Goal: Book appointment/travel/reservation

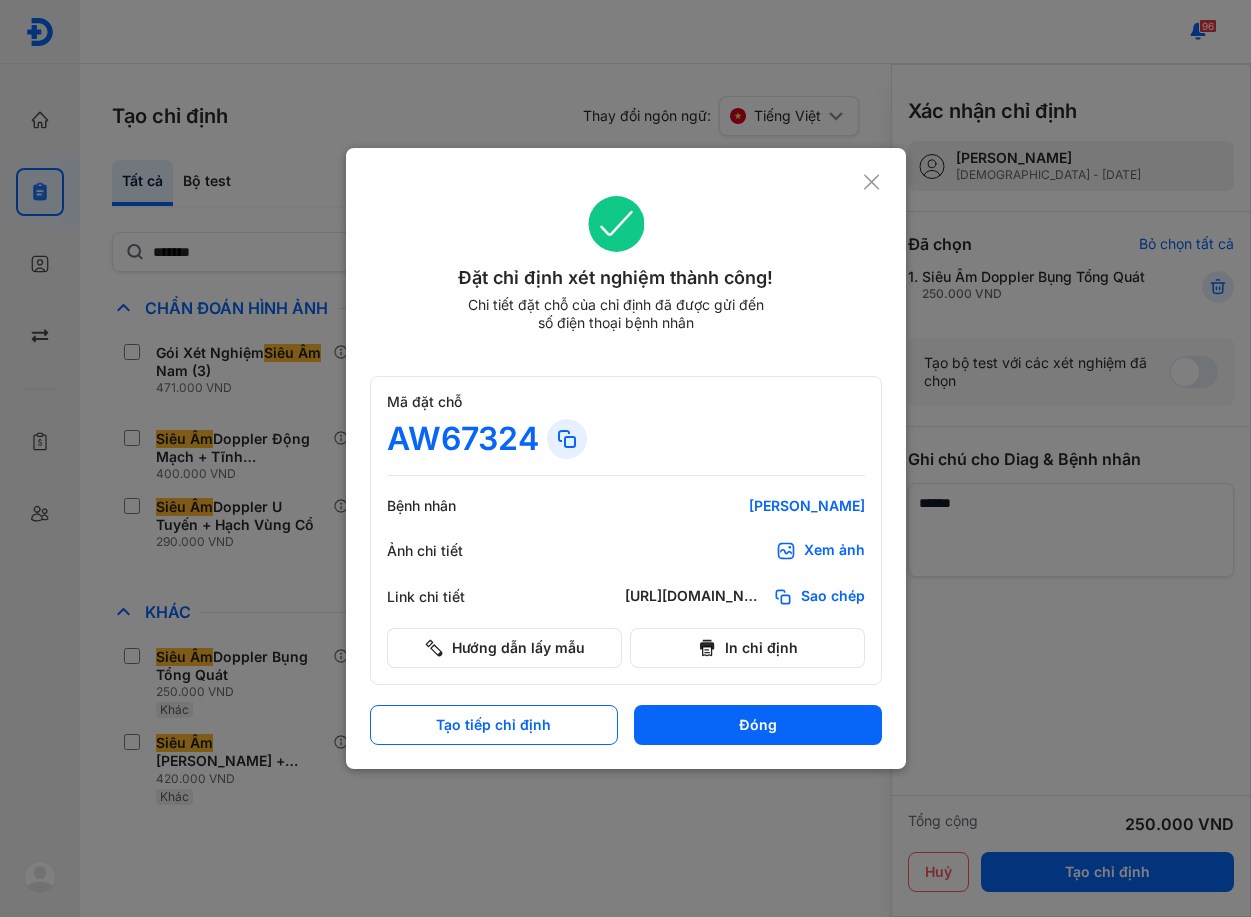
click at [878, 177] on use at bounding box center [871, 181] width 15 height 15
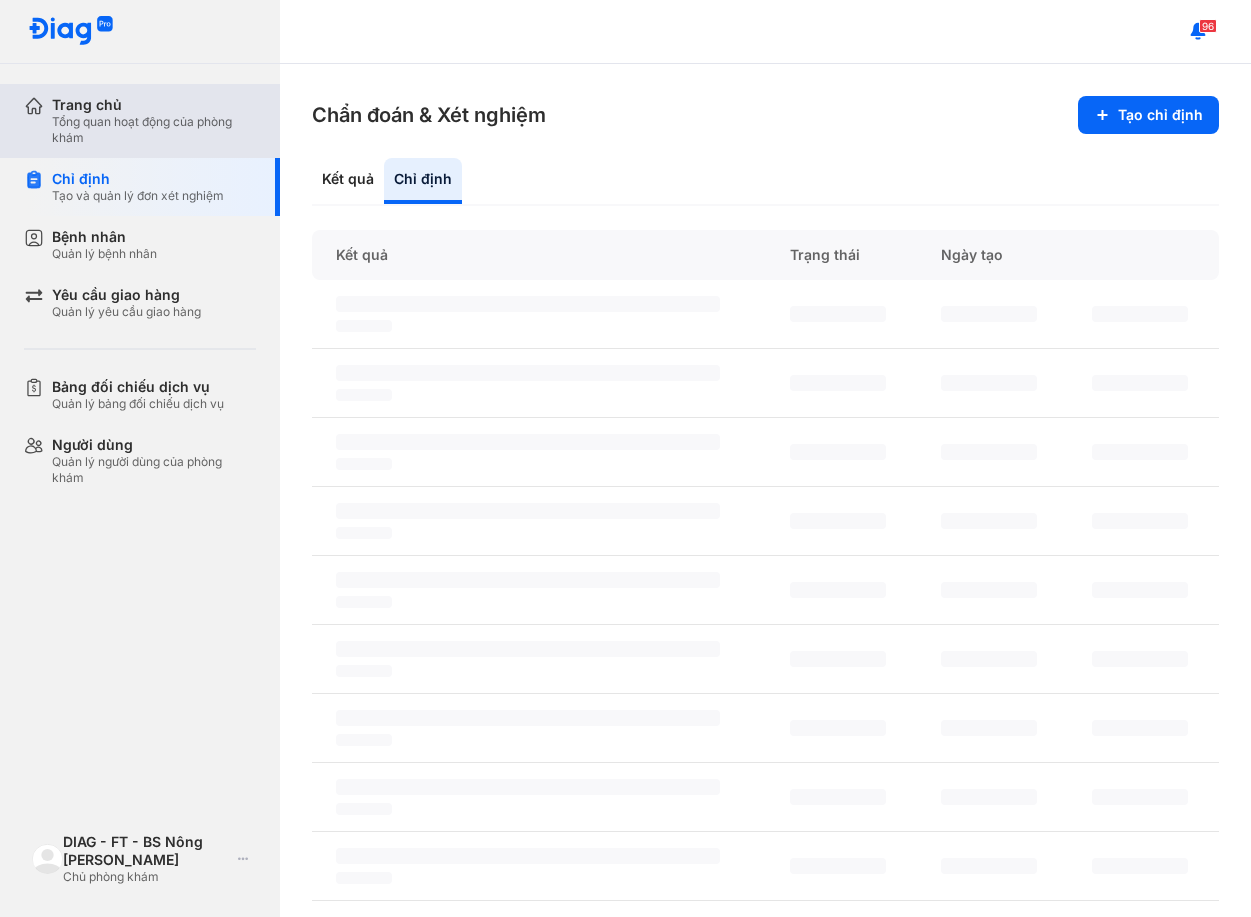
click at [79, 117] on div "Tổng quan hoạt động của phòng khám" at bounding box center [154, 130] width 204 height 32
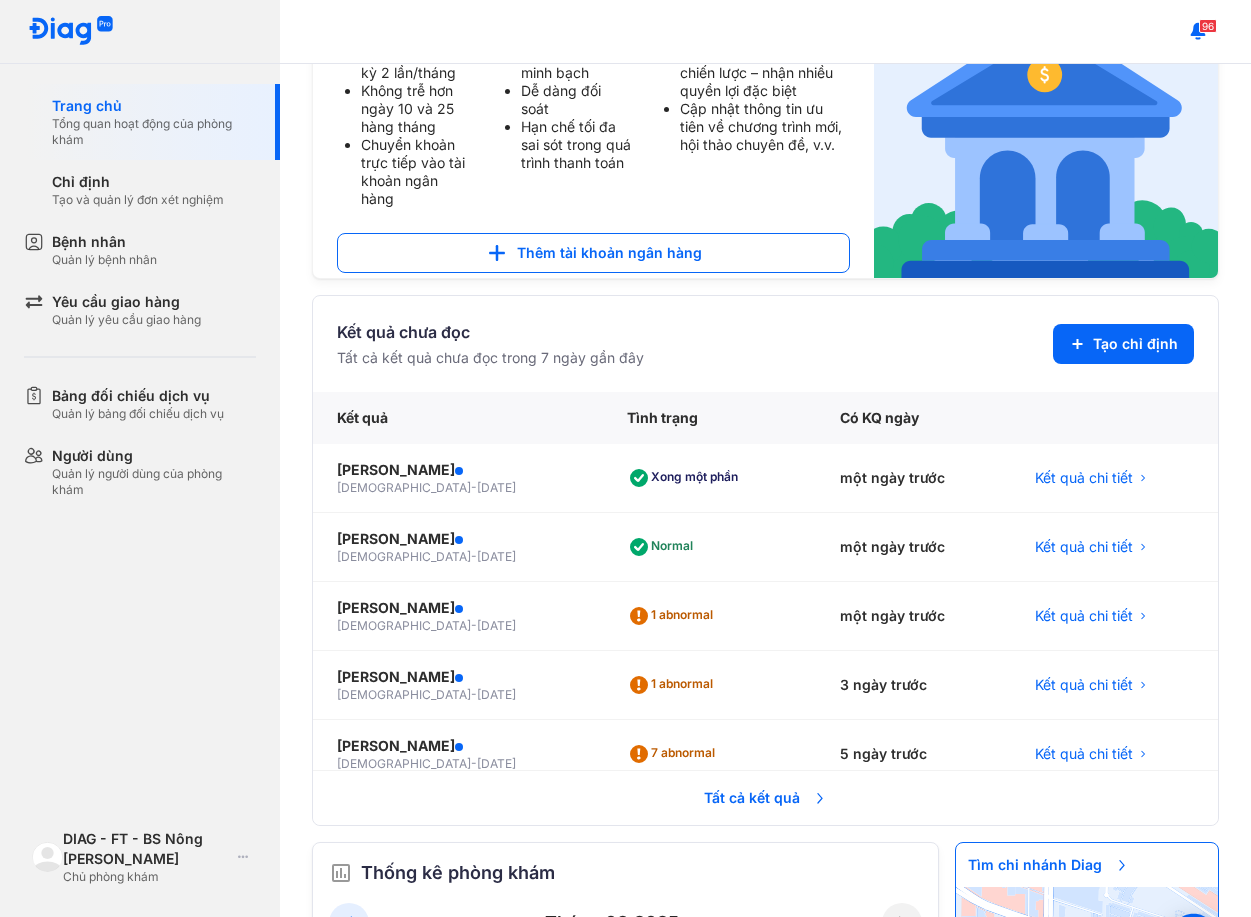
scroll to position [462, 0]
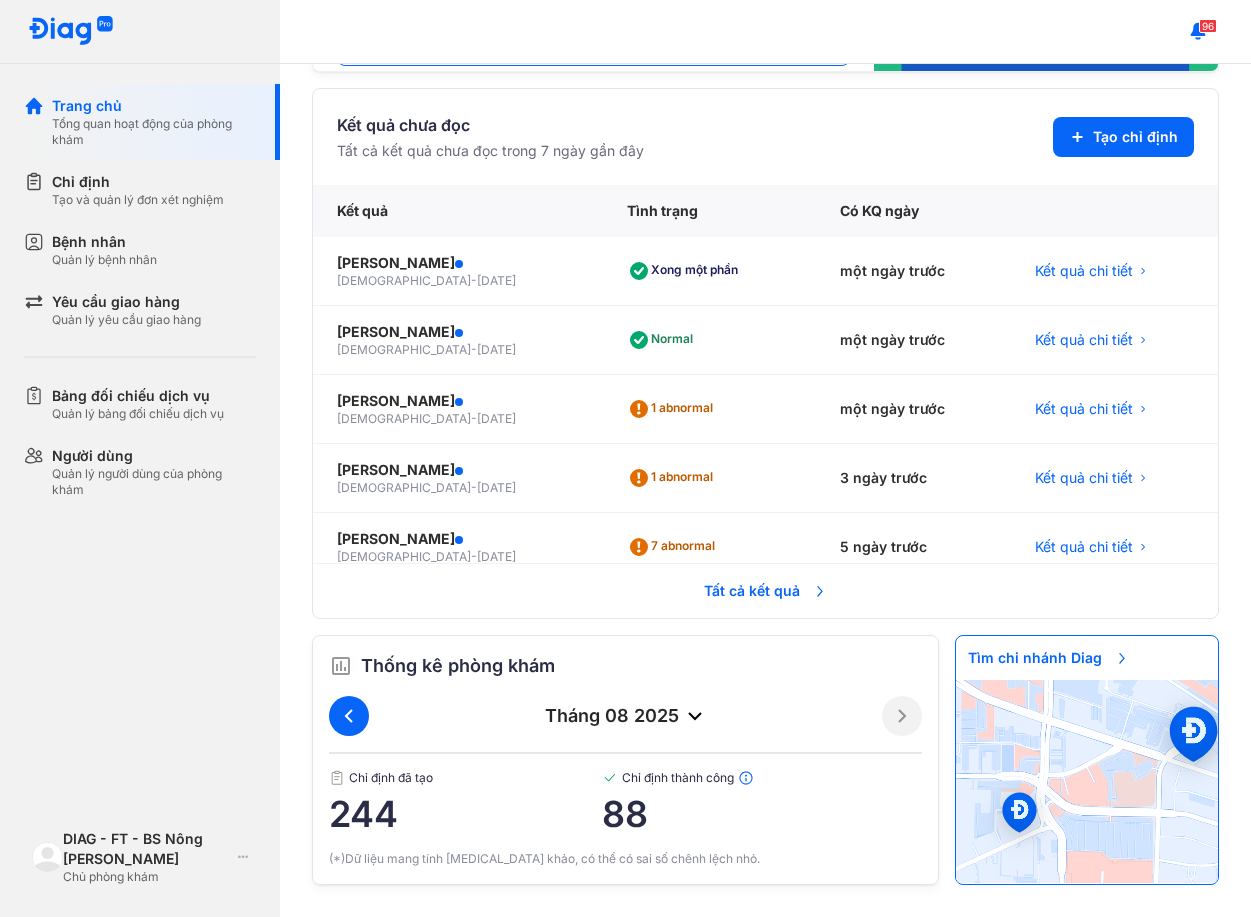
click at [362, 718] on button at bounding box center [349, 716] width 40 height 40
click at [892, 707] on icon at bounding box center [902, 716] width 24 height 24
click at [330, 733] on div "tháng 08 2025" at bounding box center [625, 716] width 593 height 40
click at [345, 722] on icon at bounding box center [349, 716] width 24 height 24
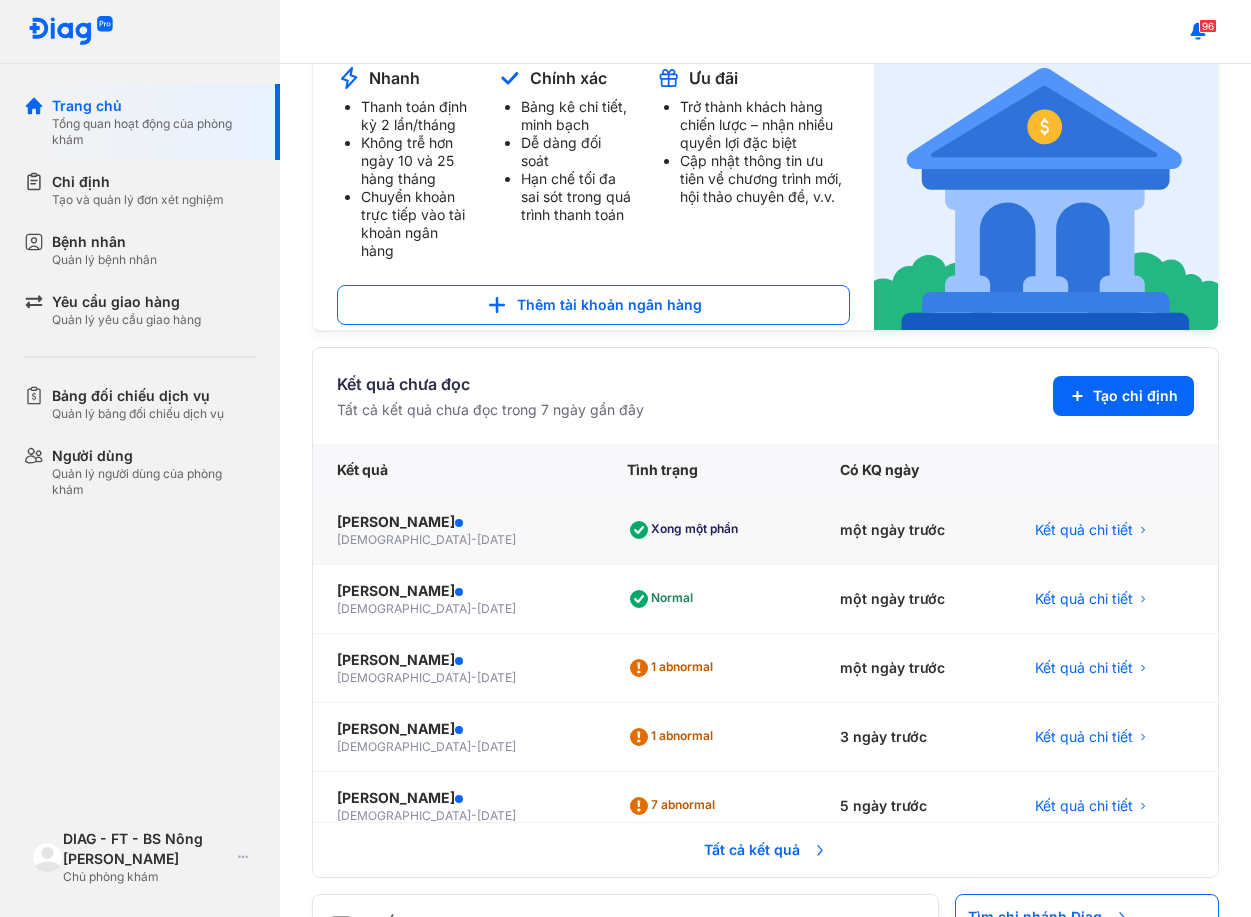
scroll to position [0, 0]
